Goal: Transaction & Acquisition: Book appointment/travel/reservation

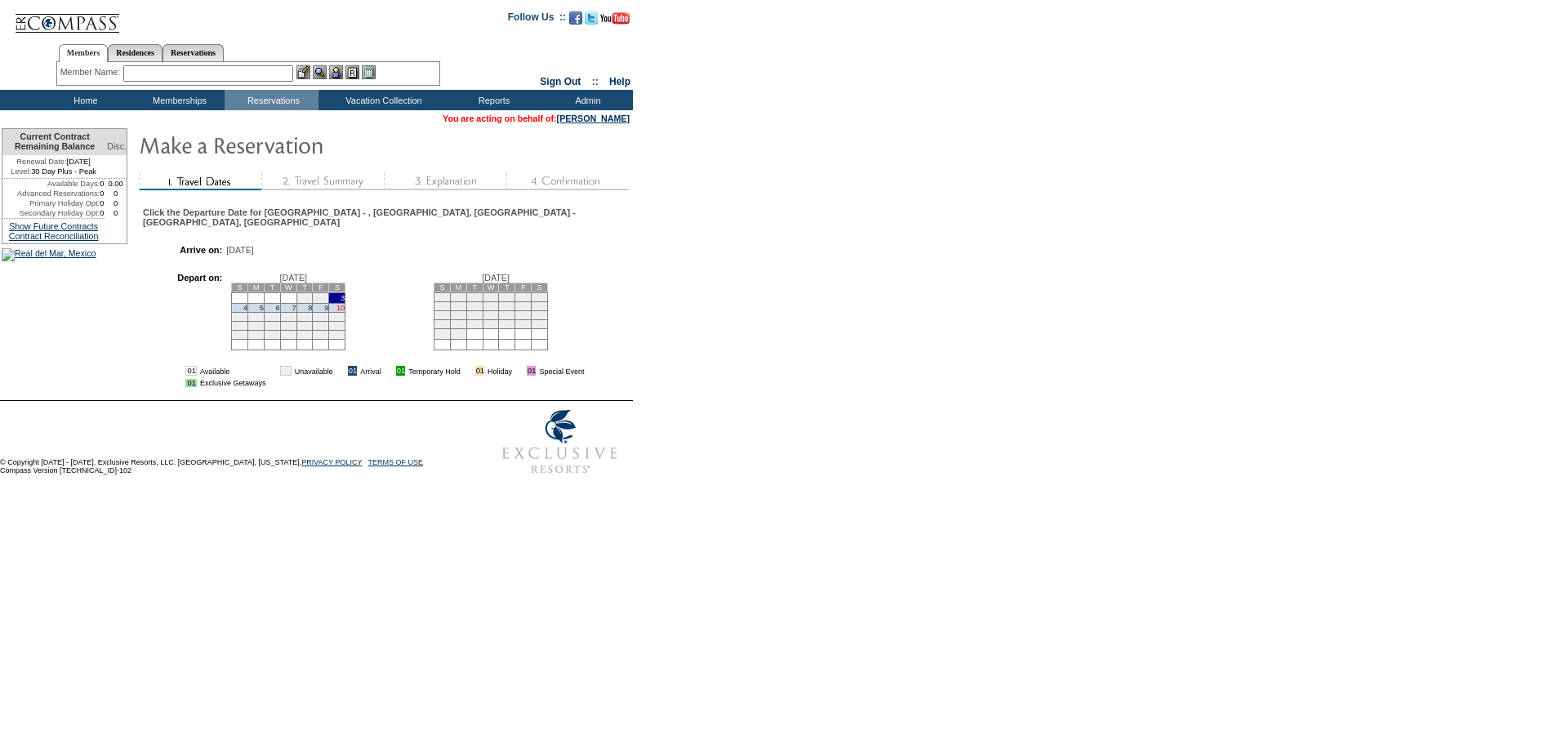
click at [345, 306] on link "10" at bounding box center [341, 308] width 8 height 8
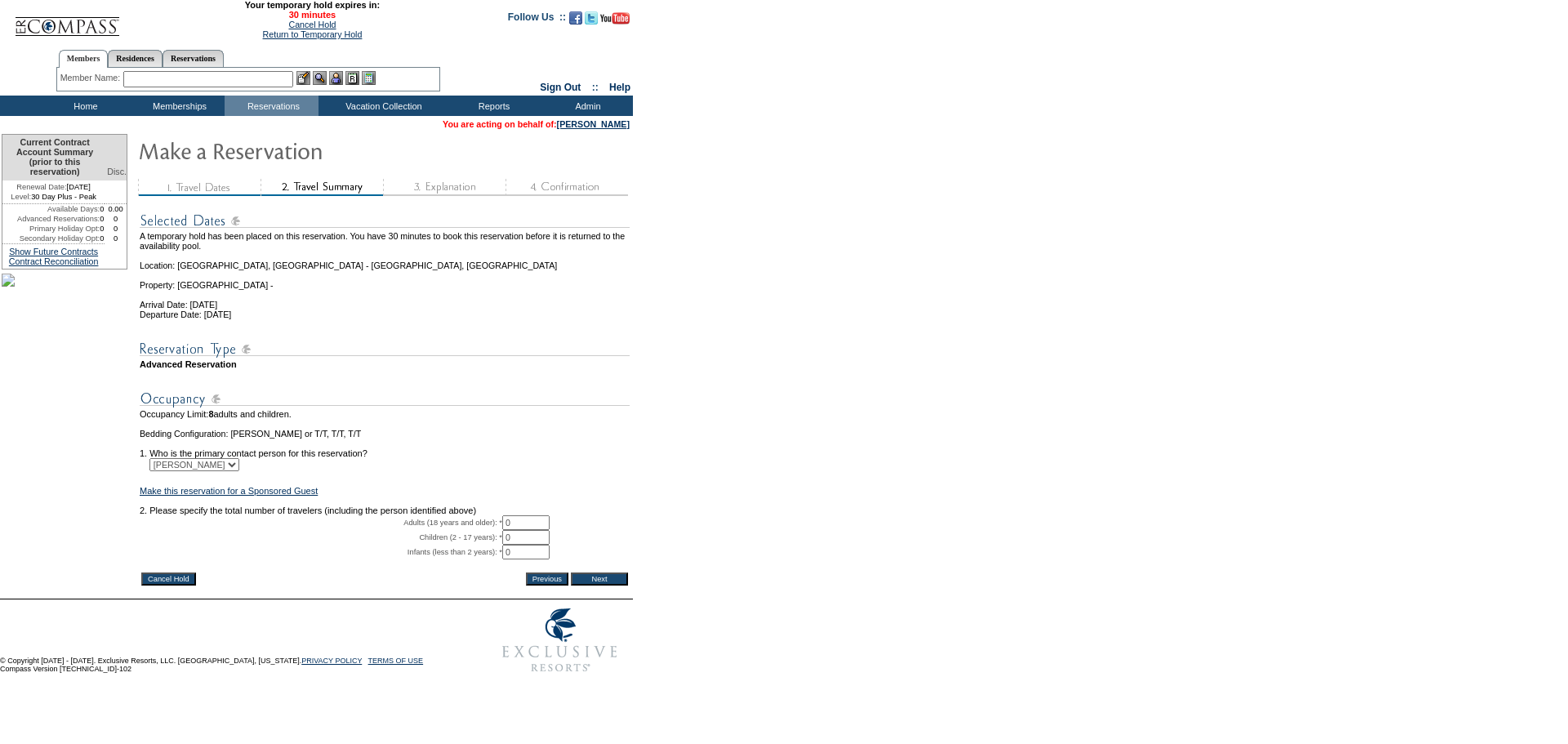
drag, startPoint x: 517, startPoint y: 545, endPoint x: 489, endPoint y: 524, distance: 35.0
click at [486, 535] on tbody "A temporary hold has been placed on this reservation. You have 30 minutes to bo…" at bounding box center [384, 385] width 490 height 369
type input "2"
click at [586, 471] on td "[PERSON_NAME]" at bounding box center [384, 465] width 490 height 13
click at [598, 586] on input "Next" at bounding box center [599, 579] width 57 height 13
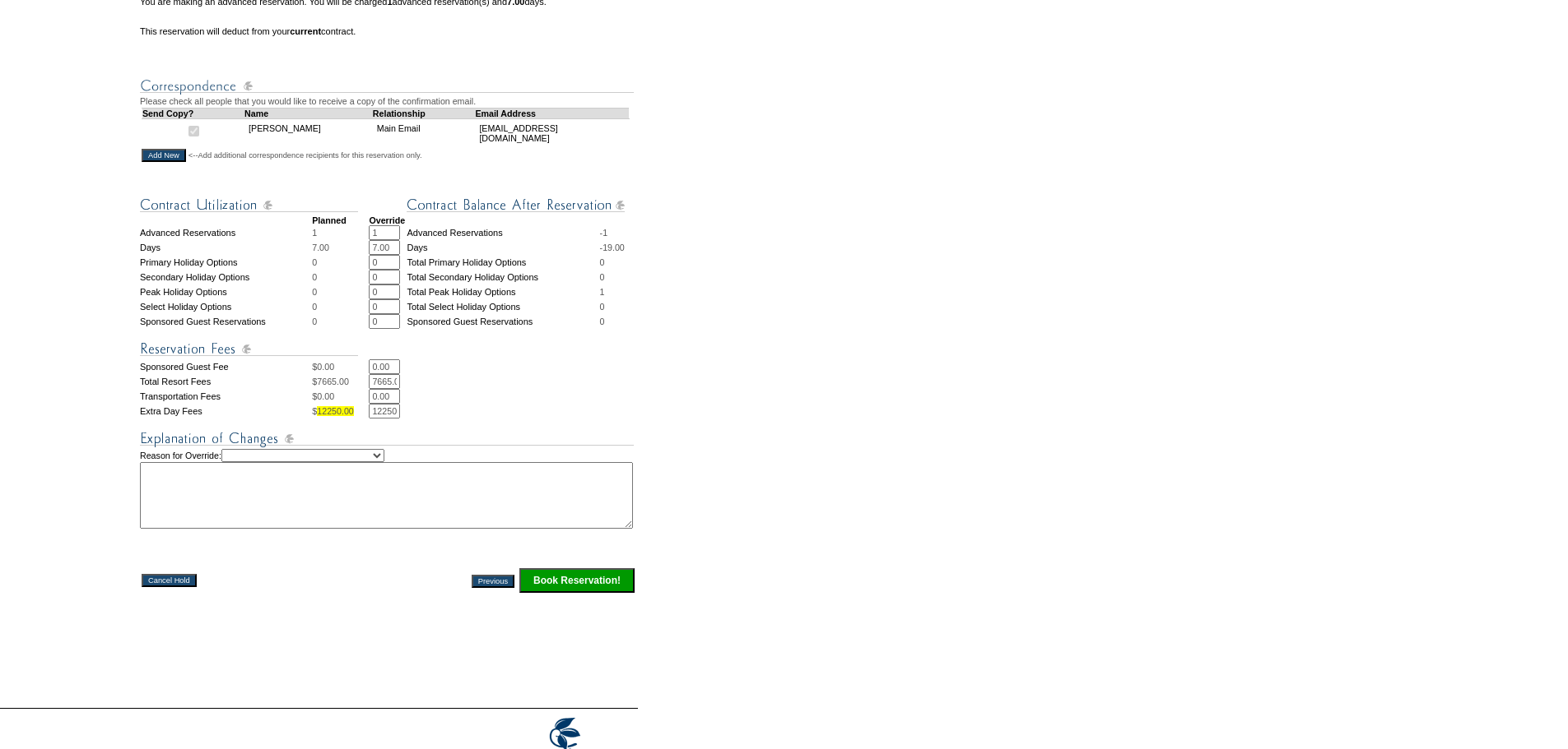
scroll to position [0, 17]
drag, startPoint x: 368, startPoint y: 452, endPoint x: 575, endPoint y: 441, distance: 207.3
click at [575, 441] on tbody "Planned Override Advanced Reservations 1 1 * * Advanced Reservations -1 Days 7.…" at bounding box center [388, 389] width 496 height 409
type input "0.00"
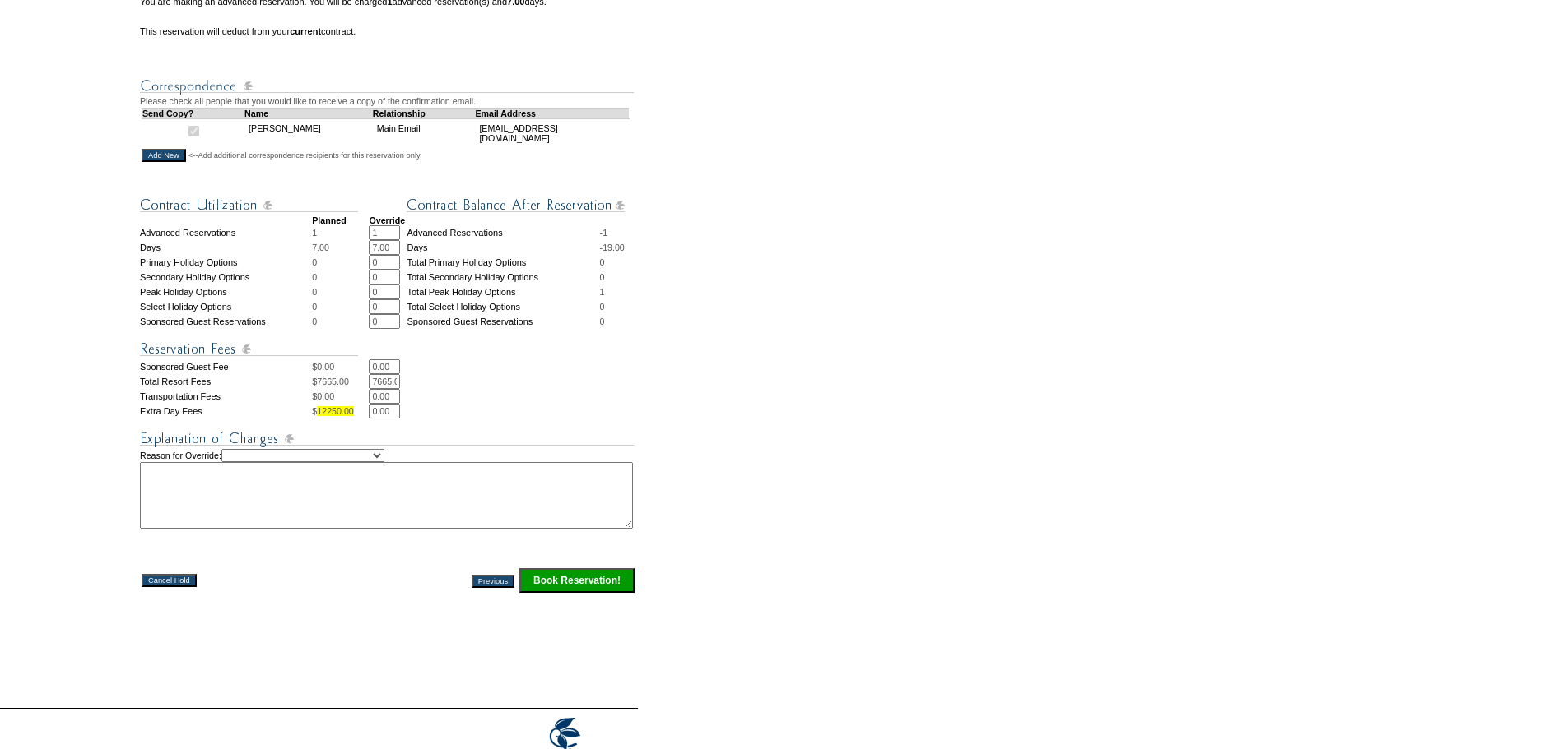
click at [575, 404] on td "0.00 * *" at bounding box center [502, 396] width 267 height 15
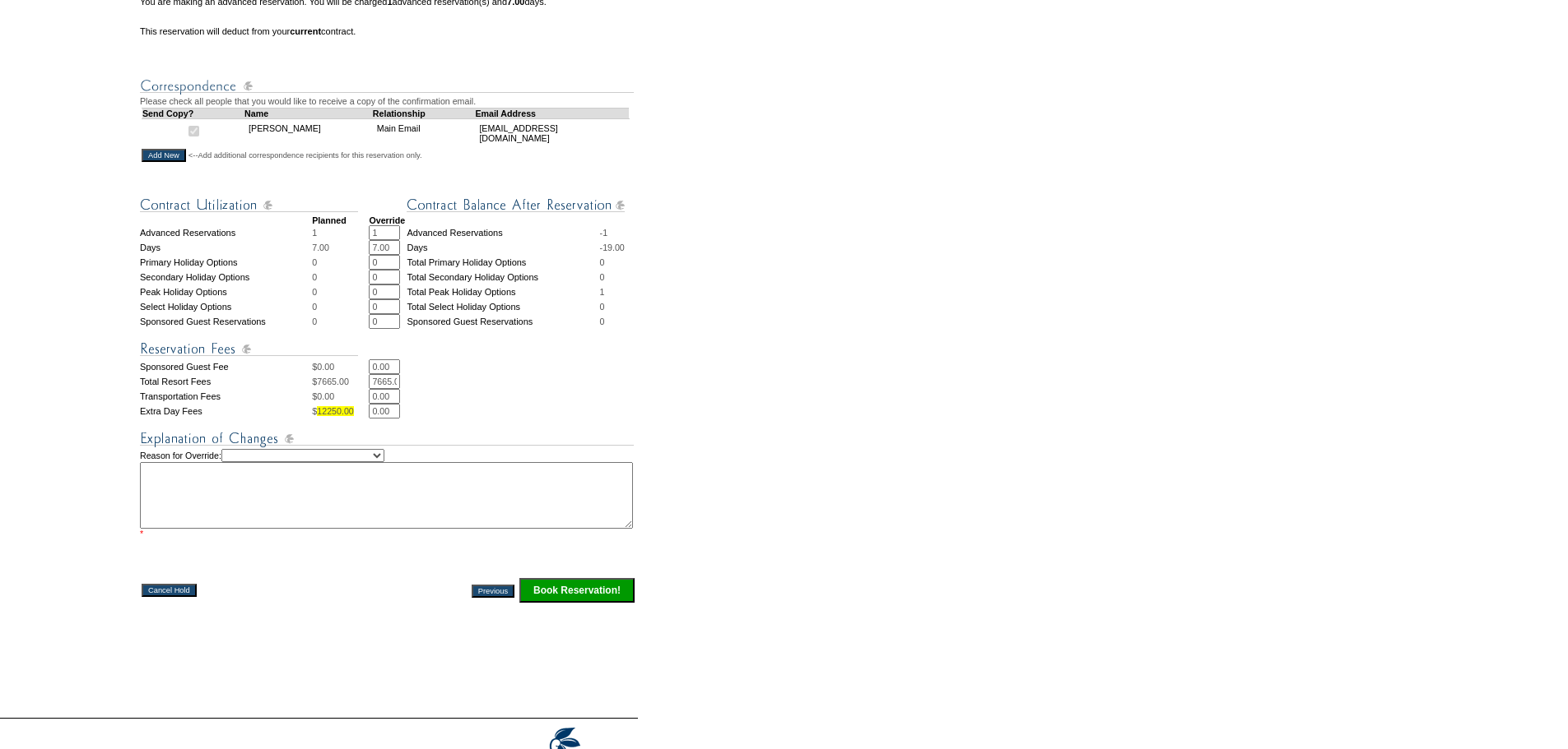
click at [384, 462] on select "Creating Continuous Stay Days Rebooked After Cancellation Editing Occupant Expe…" at bounding box center [303, 456] width 163 height 13
select select "1039"
click at [235, 462] on select "Creating Continuous Stay Days Rebooked After Cancellation Editing Occupant Expe…" at bounding box center [303, 456] width 163 height 13
click at [197, 516] on textarea at bounding box center [386, 495] width 493 height 67
type textarea "S"
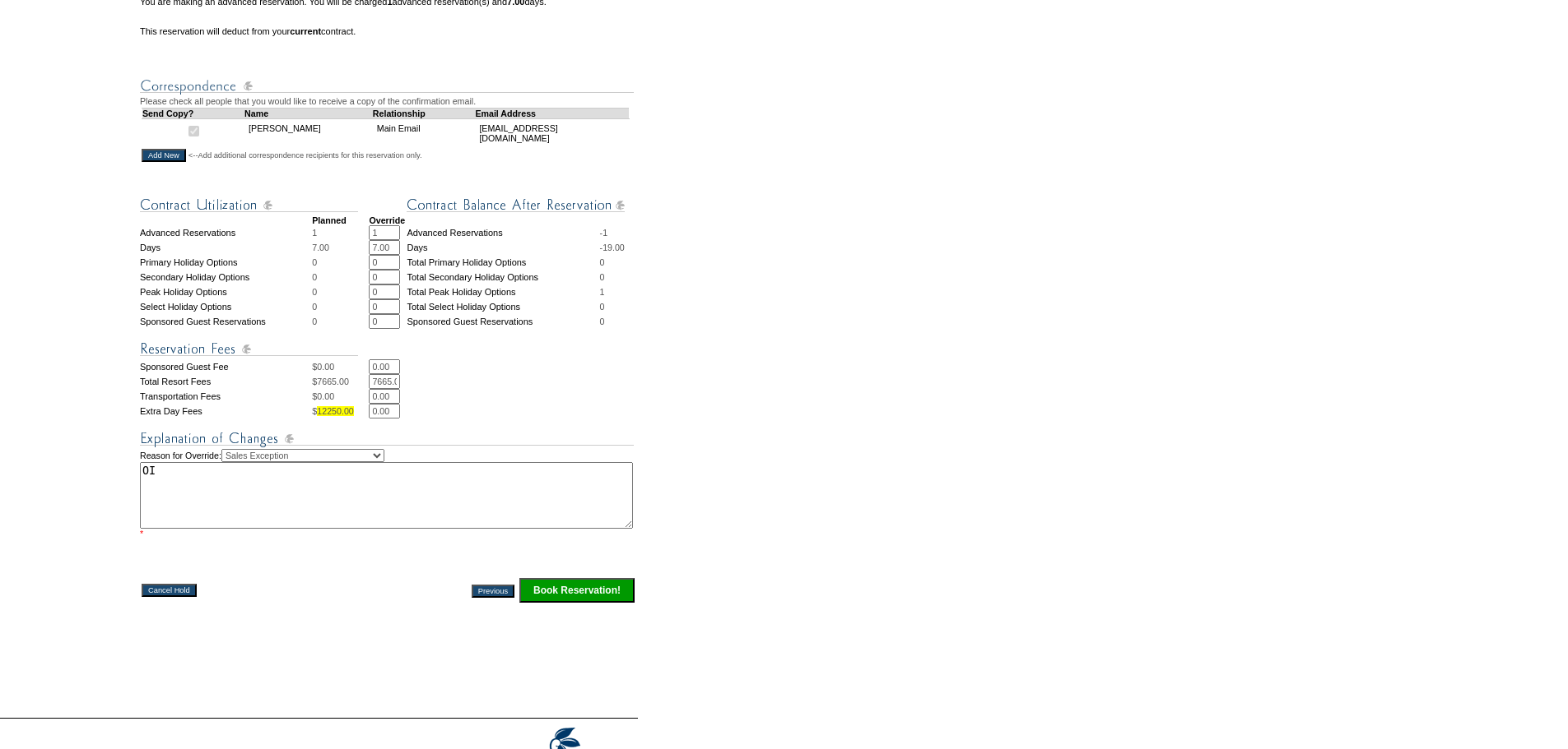
type textarea "OI"
click at [540, 603] on input "Book Reservation!" at bounding box center [577, 591] width 115 height 25
